Goal: Task Accomplishment & Management: Manage account settings

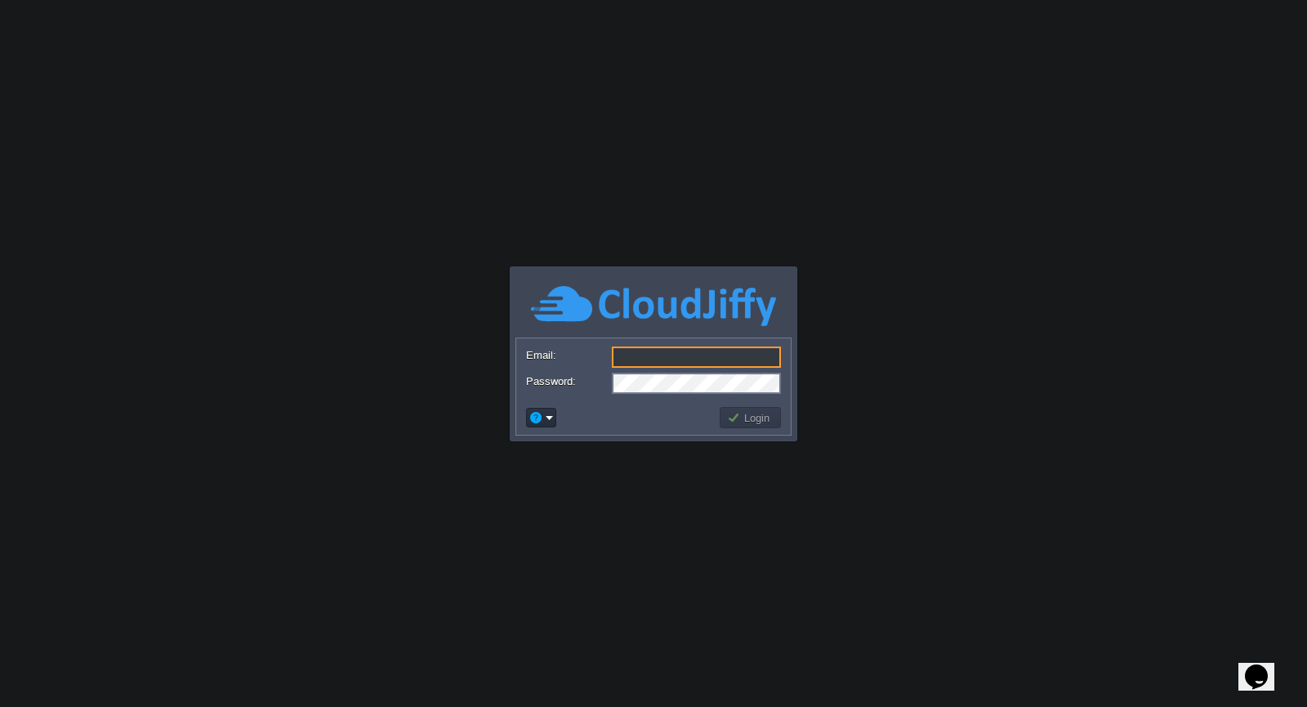
click at [711, 353] on input "Email:" at bounding box center [696, 356] width 169 height 21
click at [733, 411] on button "Login" at bounding box center [750, 417] width 47 height 15
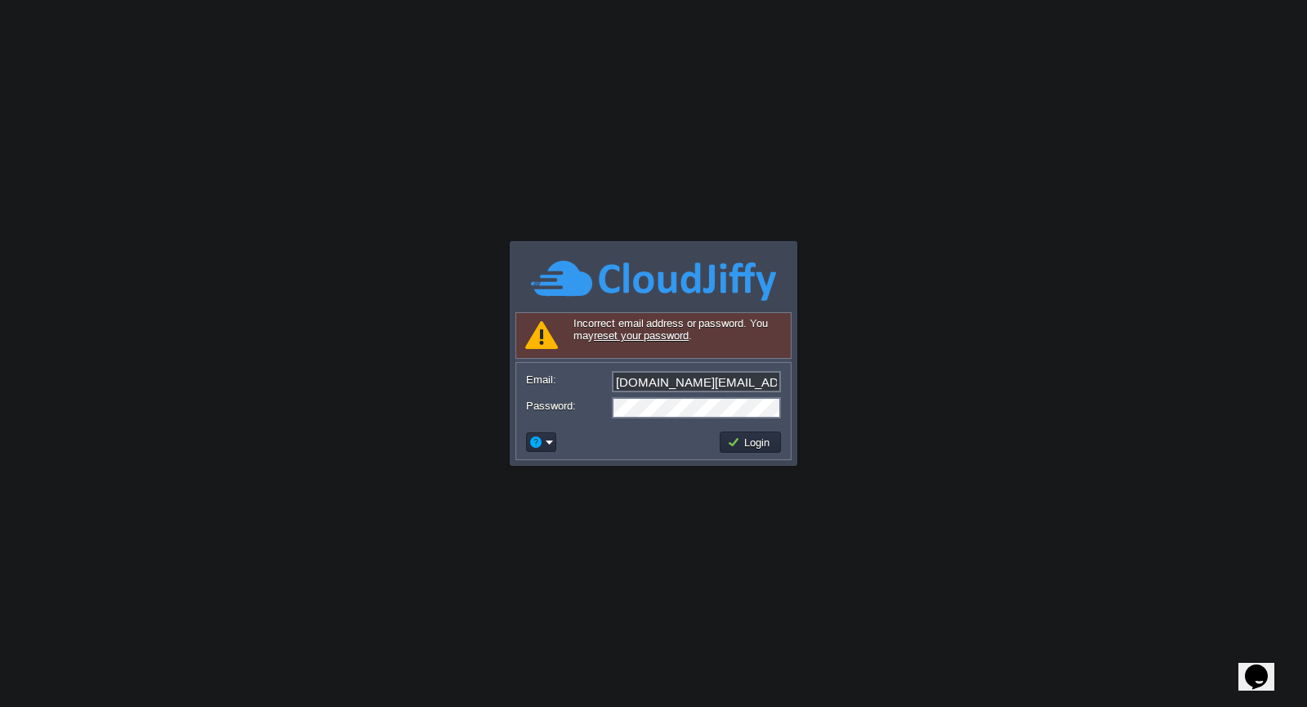
click at [866, 355] on body "Application Platform v.8.10.2 Signing in... Incorrect email address or password…" at bounding box center [653, 353] width 1307 height 707
click at [764, 390] on input "[DOMAIN_NAME][EMAIL_ADDRESS][DOMAIN_NAME]" at bounding box center [696, 381] width 169 height 21
type input "h"
paste input "[DOMAIN_NAME][EMAIL_ADDRESS][DOMAIN_NAME]"
type input "[DOMAIN_NAME][EMAIL_ADDRESS][DOMAIN_NAME]"
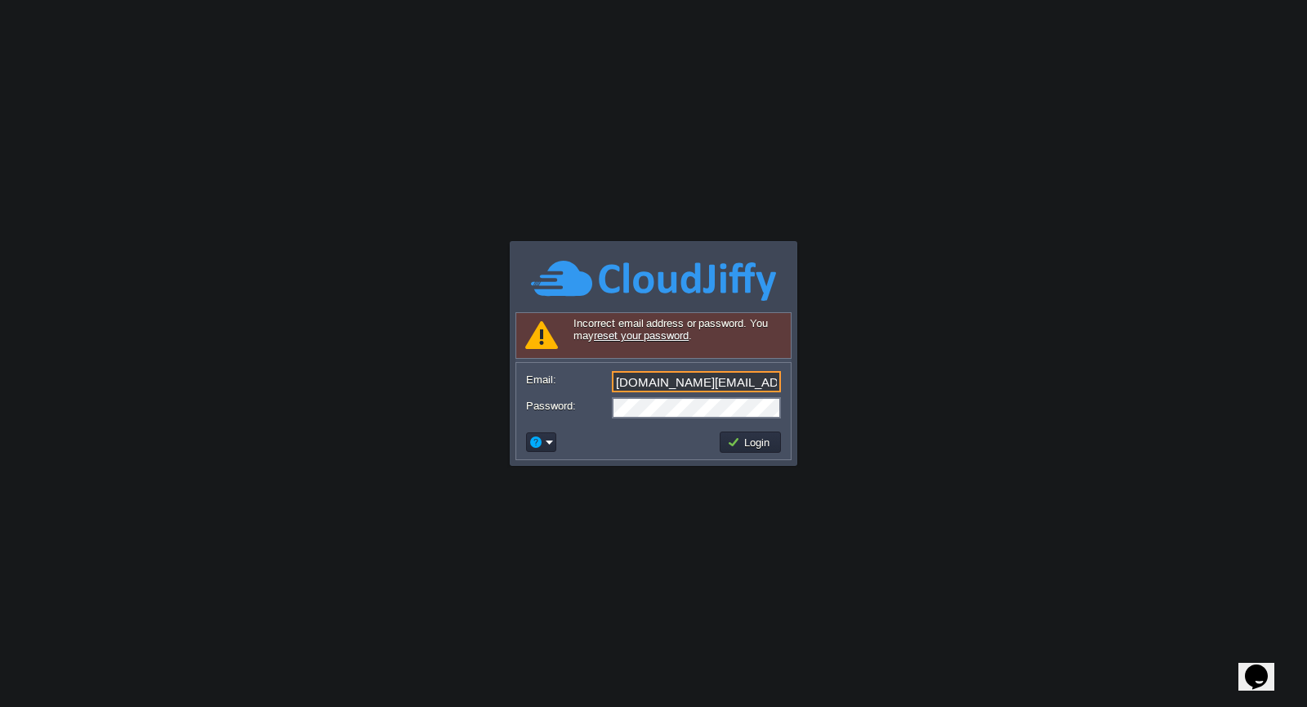
click at [894, 372] on body "Application Platform v.8.10.2 Signing in... Required Field Incorrect email addr…" at bounding box center [653, 353] width 1307 height 707
